Goal: Transaction & Acquisition: Obtain resource

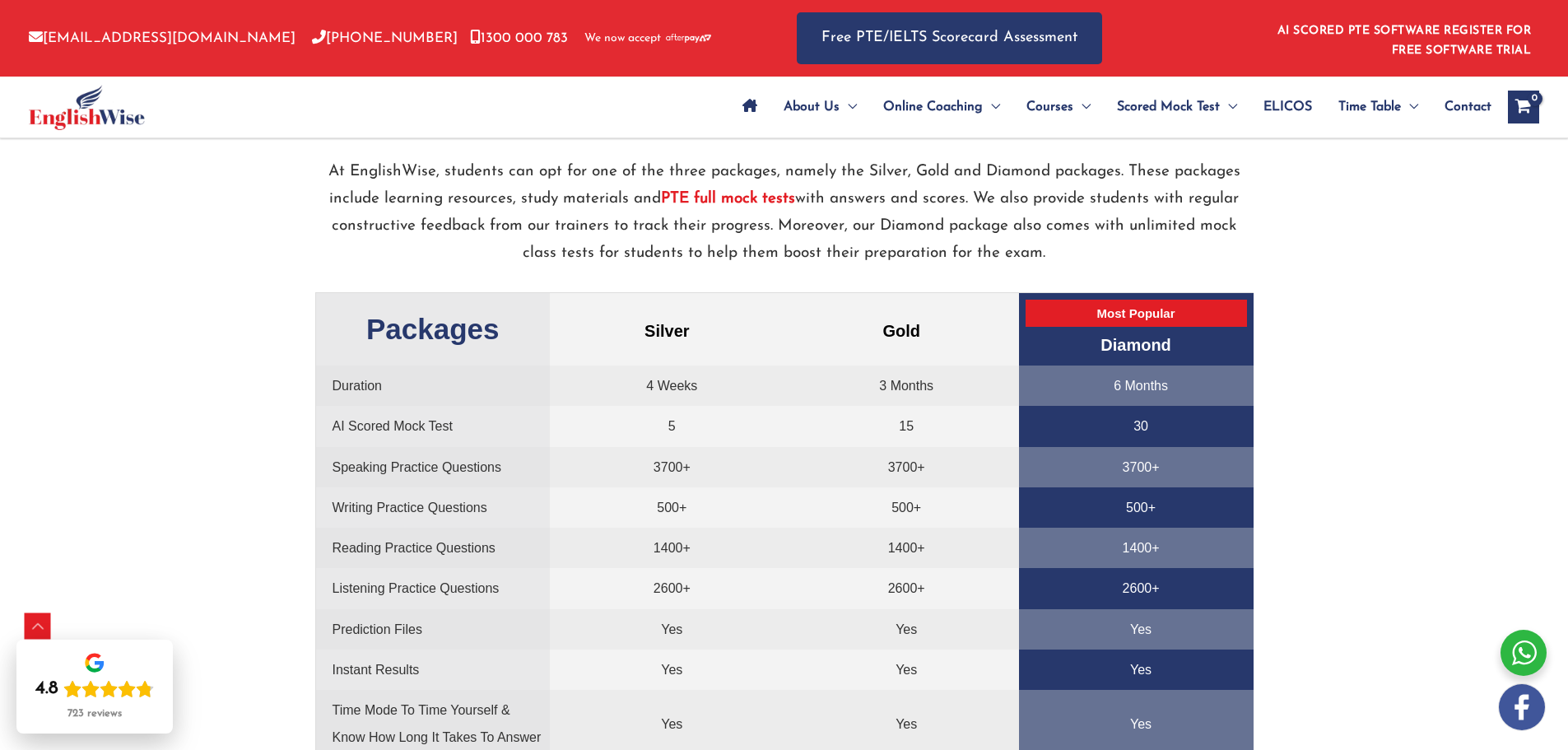
scroll to position [3375, 0]
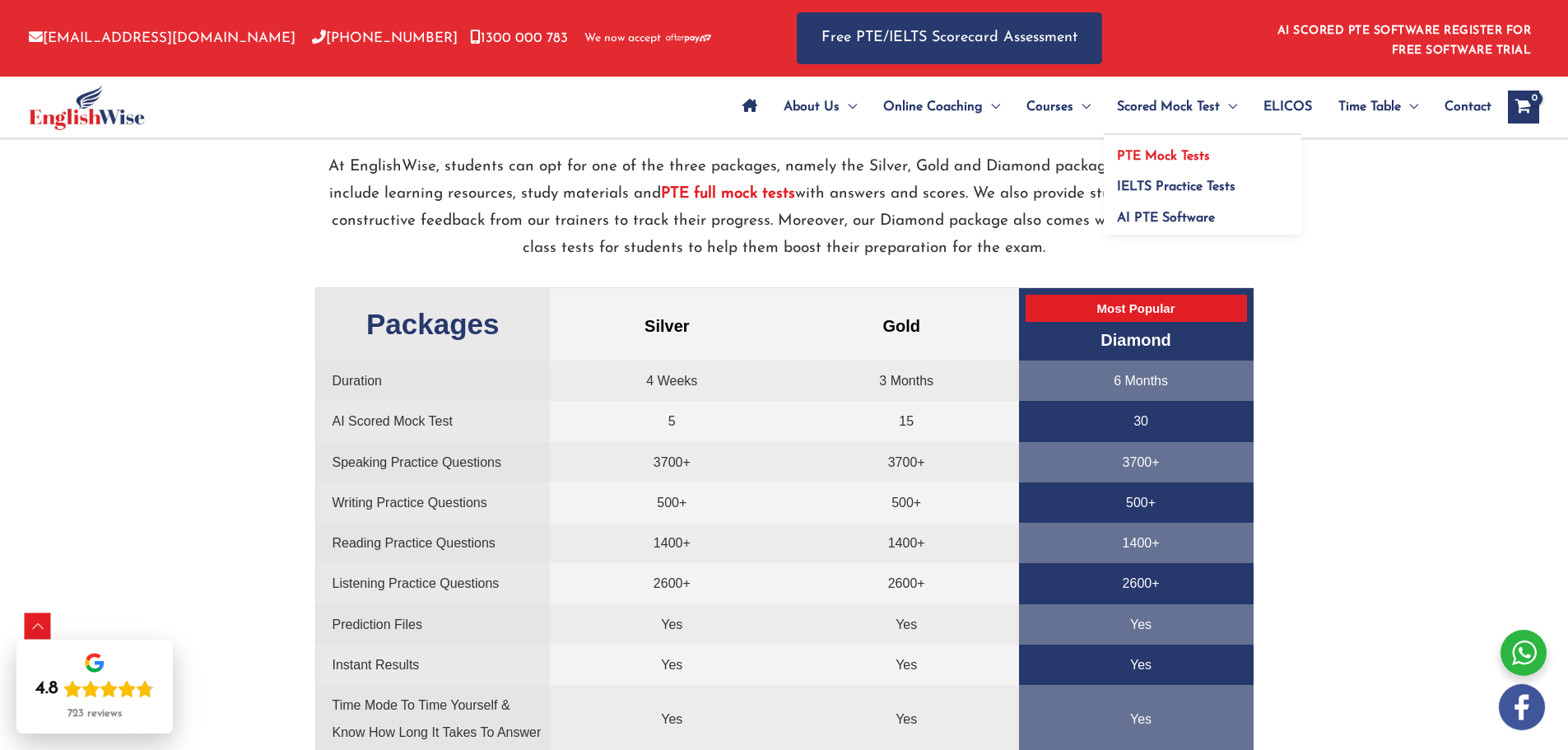
click at [1166, 154] on span "PTE Mock Tests" at bounding box center [1163, 156] width 93 height 13
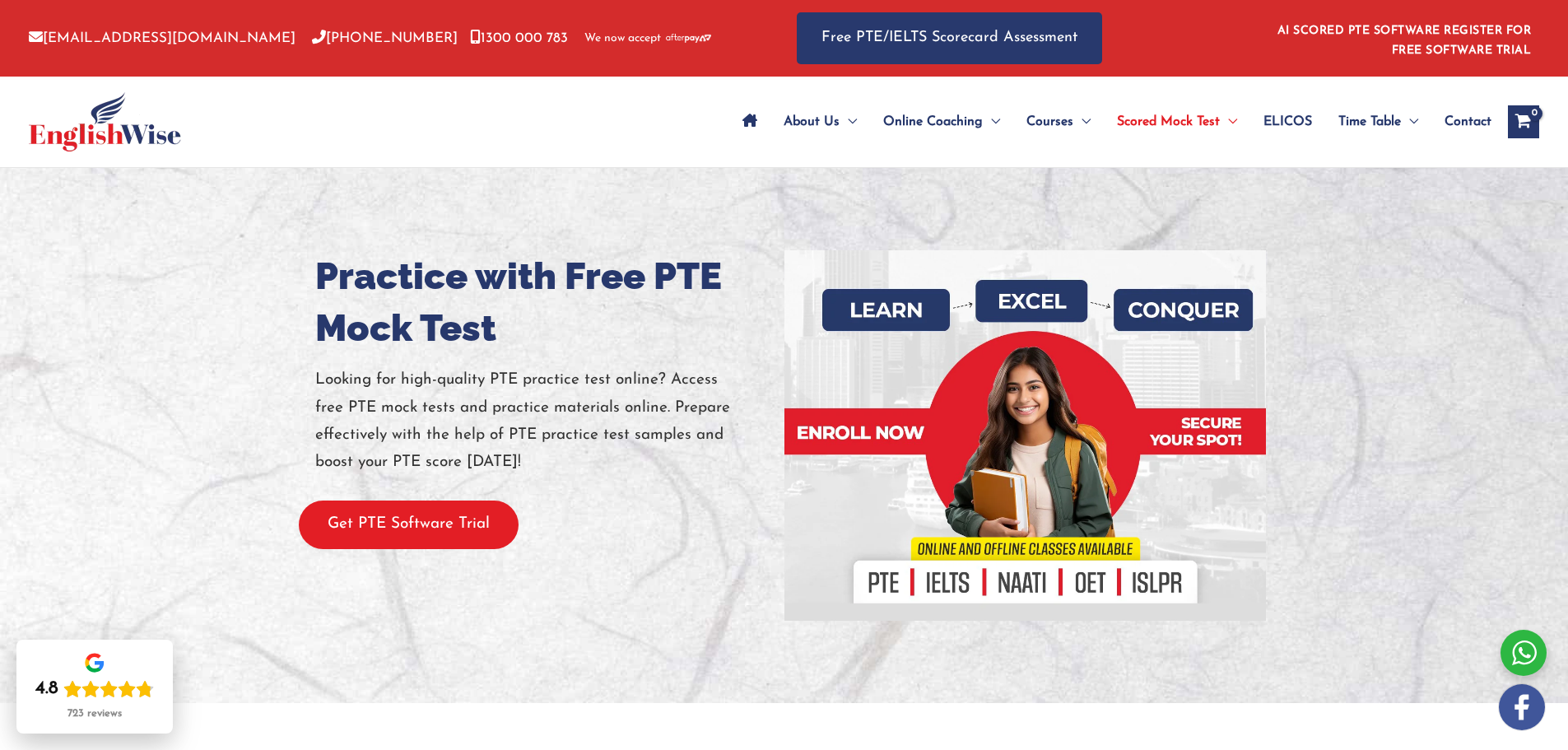
click at [430, 520] on button "Get PTE Software Trial" at bounding box center [408, 525] width 219 height 49
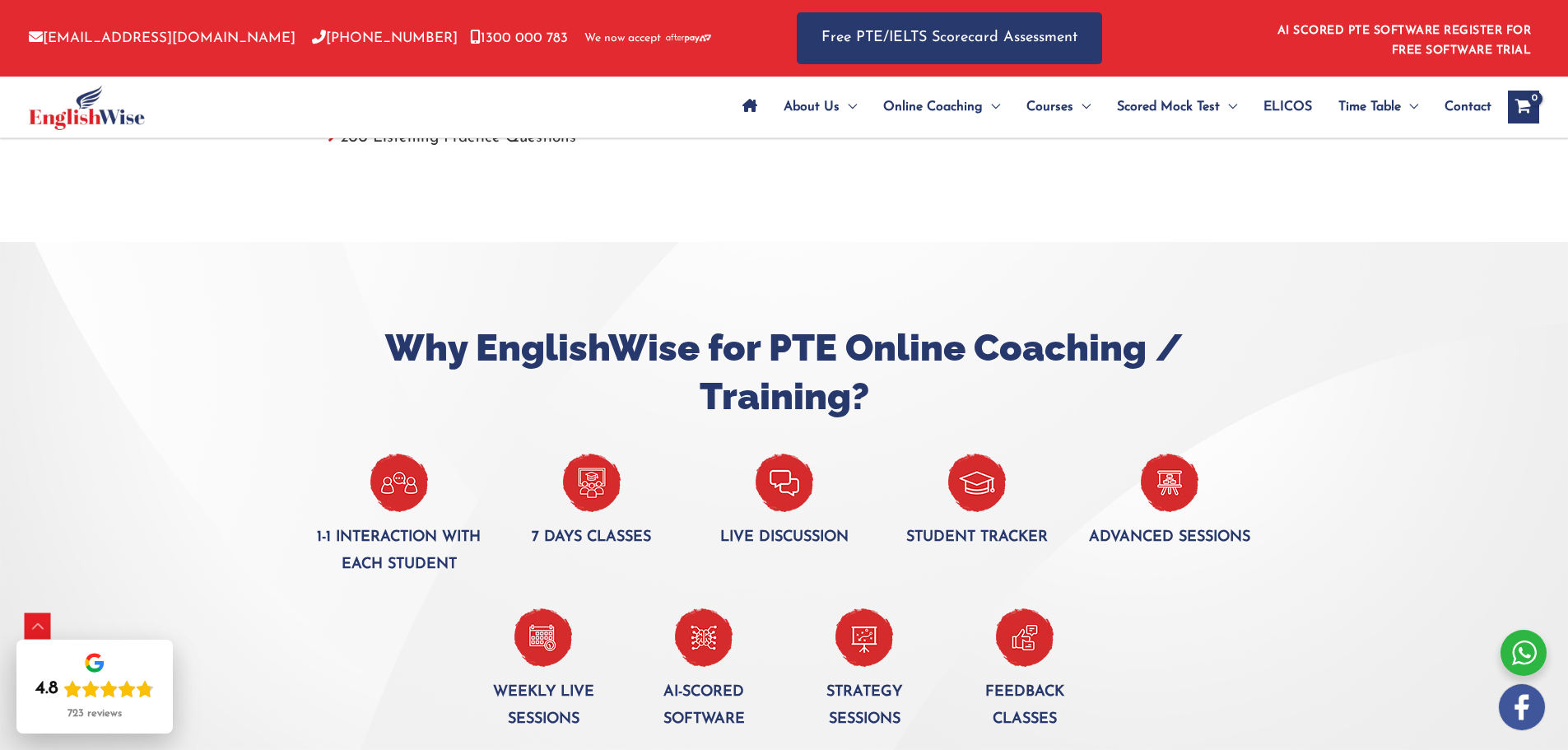
scroll to position [905, 0]
